Goal: Transaction & Acquisition: Purchase product/service

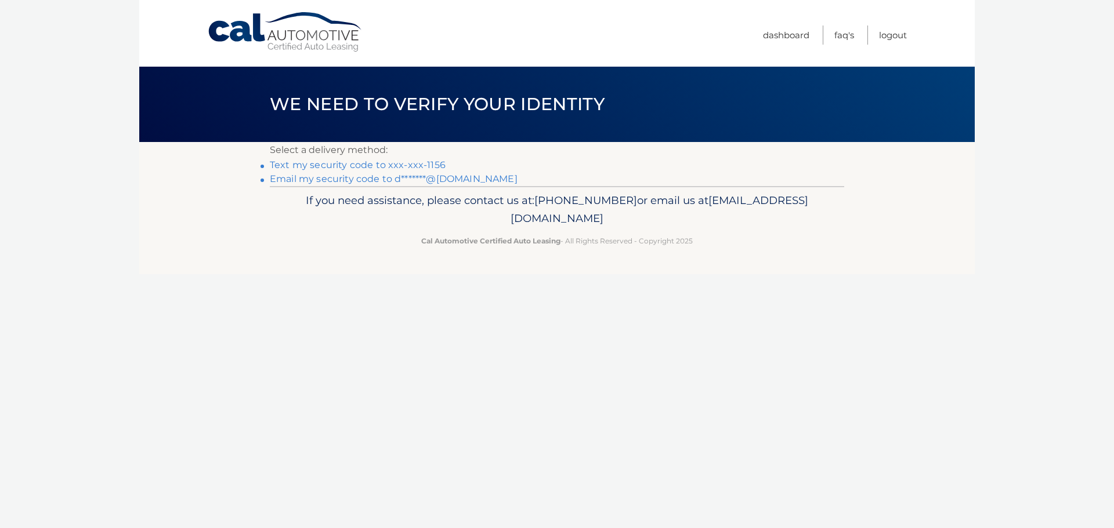
click at [409, 164] on link "Text my security code to xxx-xxx-1156" at bounding box center [358, 165] width 176 height 11
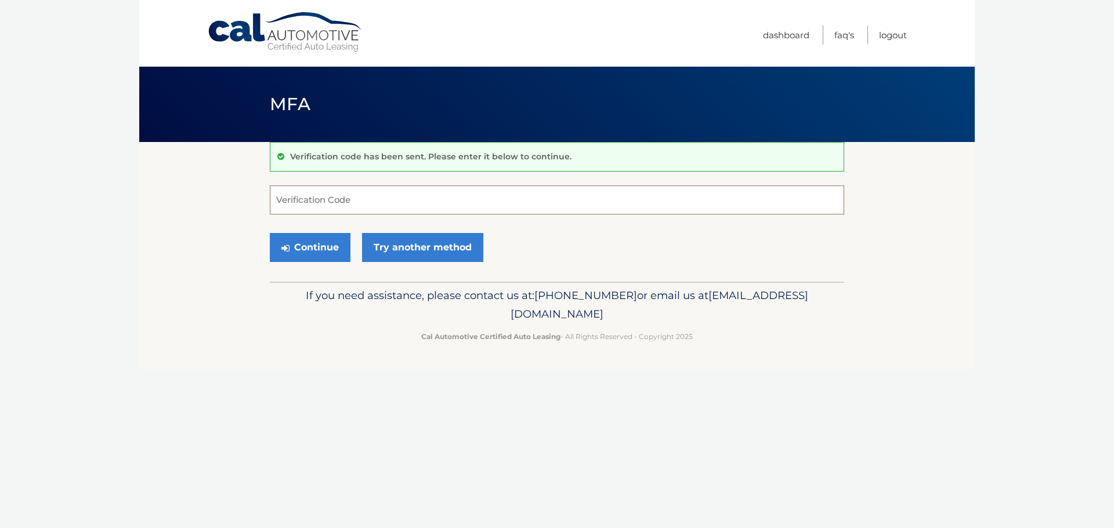
click at [313, 204] on input "Verification Code" at bounding box center [557, 200] width 574 height 29
type input "804456"
click at [305, 245] on button "Continue" at bounding box center [310, 247] width 81 height 29
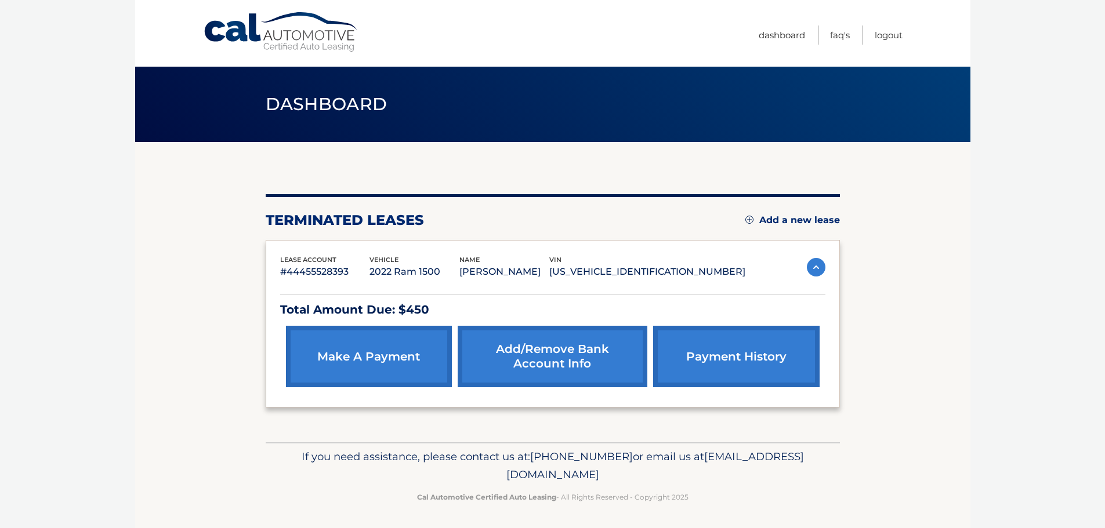
click at [388, 353] on link "make a payment" at bounding box center [369, 356] width 166 height 61
click at [363, 368] on link "make a payment" at bounding box center [369, 356] width 166 height 61
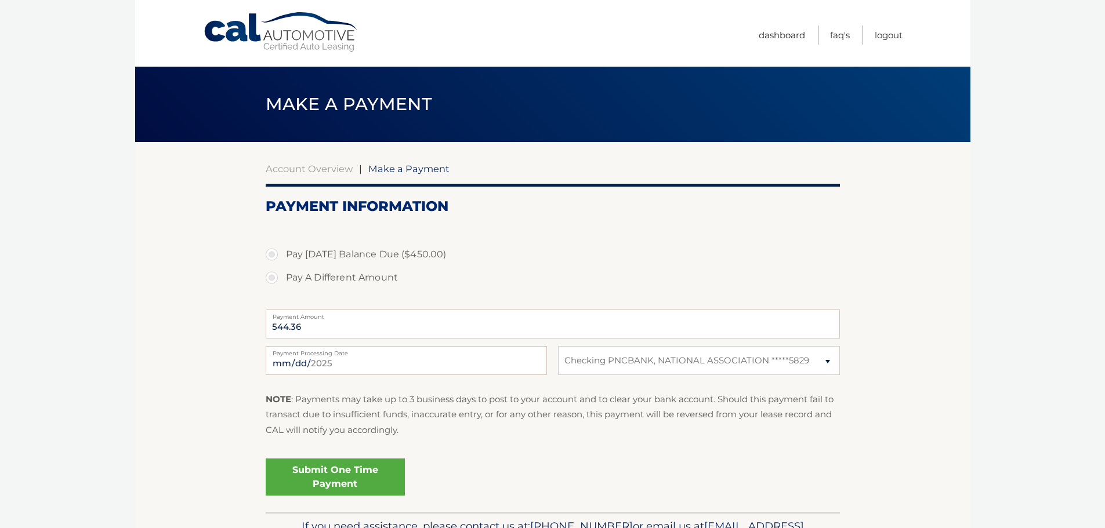
select select "MzQ1ZjhiNGYtZmIzMi00OWRlLTk4ZDEtZGY4MmM5MjJiZWQ2"
click at [270, 257] on label "Pay Today's Balance Due ($450.00)" at bounding box center [553, 254] width 574 height 23
click at [270, 257] on input "Pay Today's Balance Due ($450.00)" at bounding box center [276, 252] width 12 height 19
radio input "true"
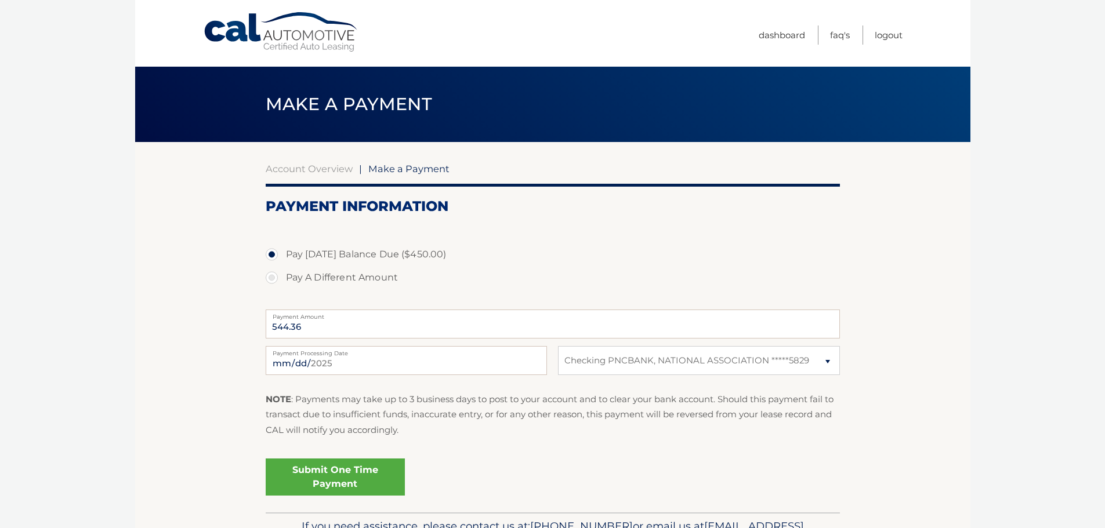
type input "450.00"
click at [339, 475] on link "Submit One Time Payment" at bounding box center [335, 477] width 139 height 37
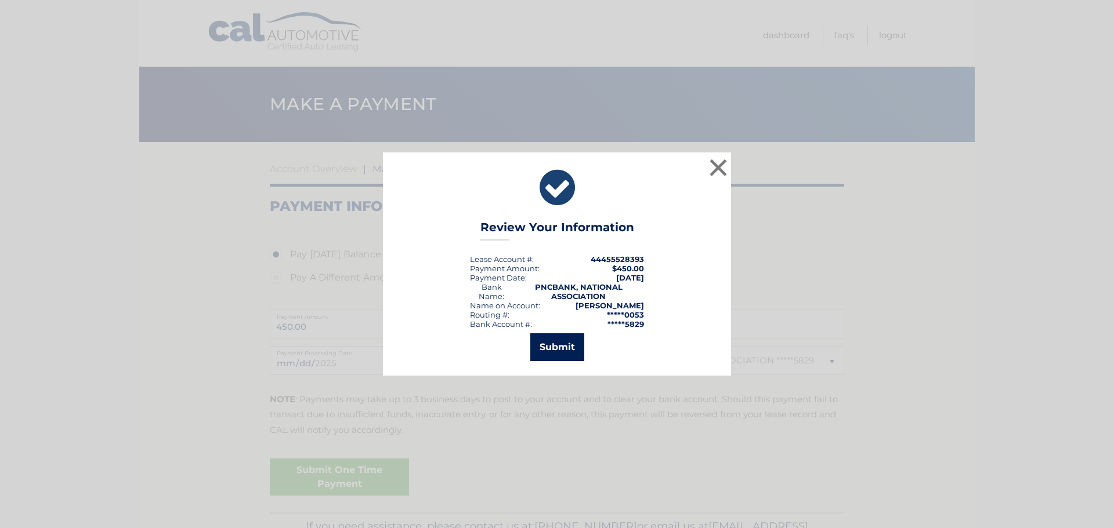
click at [553, 346] on button "Submit" at bounding box center [557, 348] width 54 height 28
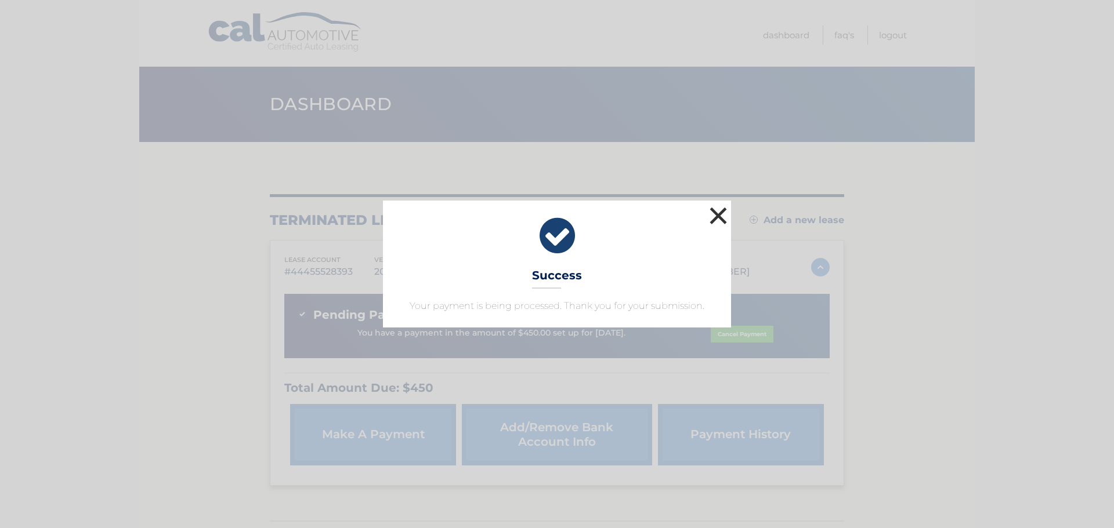
click at [715, 211] on button "×" at bounding box center [718, 215] width 23 height 23
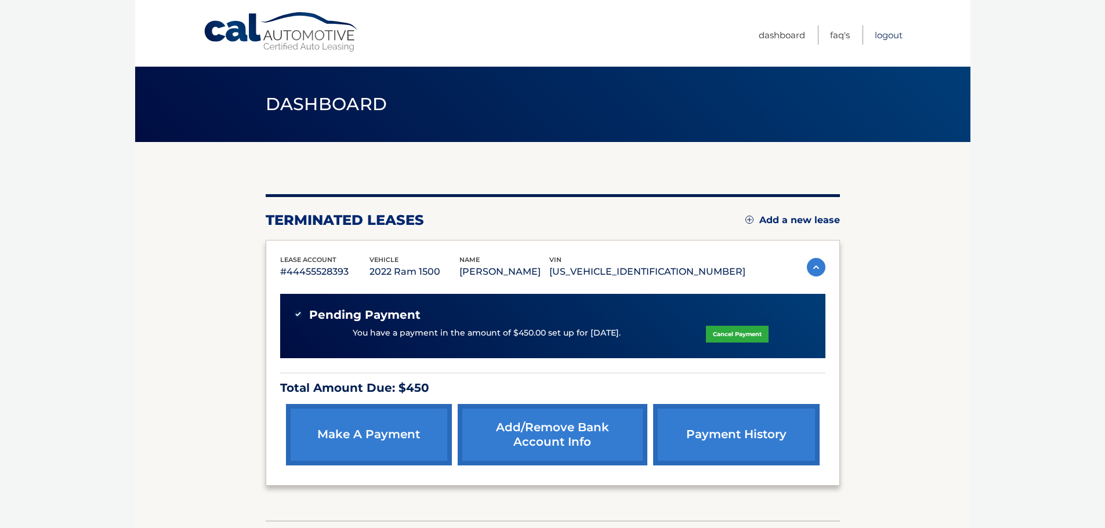
click at [888, 35] on link "Logout" at bounding box center [889, 35] width 28 height 19
